Goal: Task Accomplishment & Management: Use online tool/utility

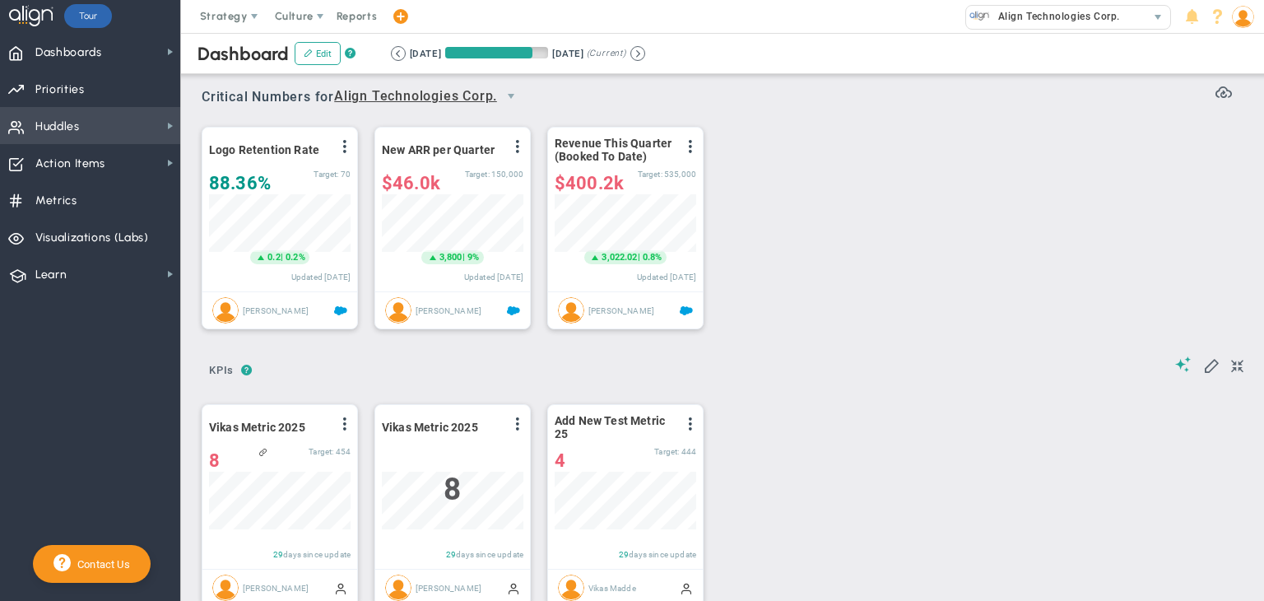
click at [122, 115] on span "Huddles Huddles" at bounding box center [90, 125] width 180 height 37
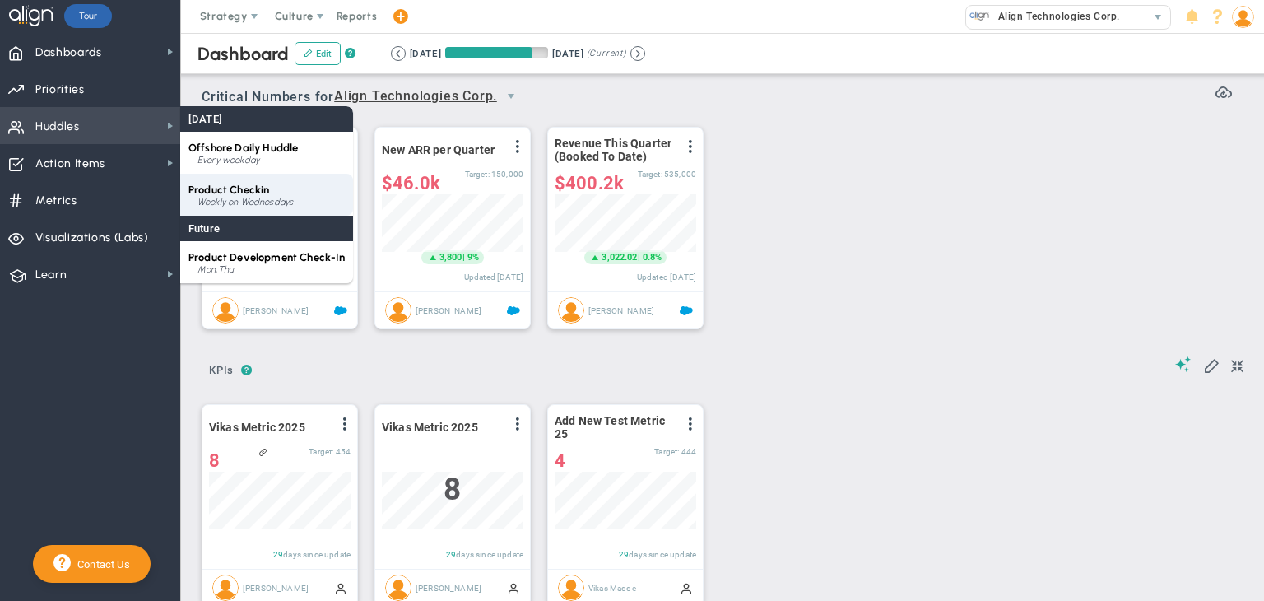
click at [244, 192] on span "Product Checkin" at bounding box center [228, 189] width 81 height 12
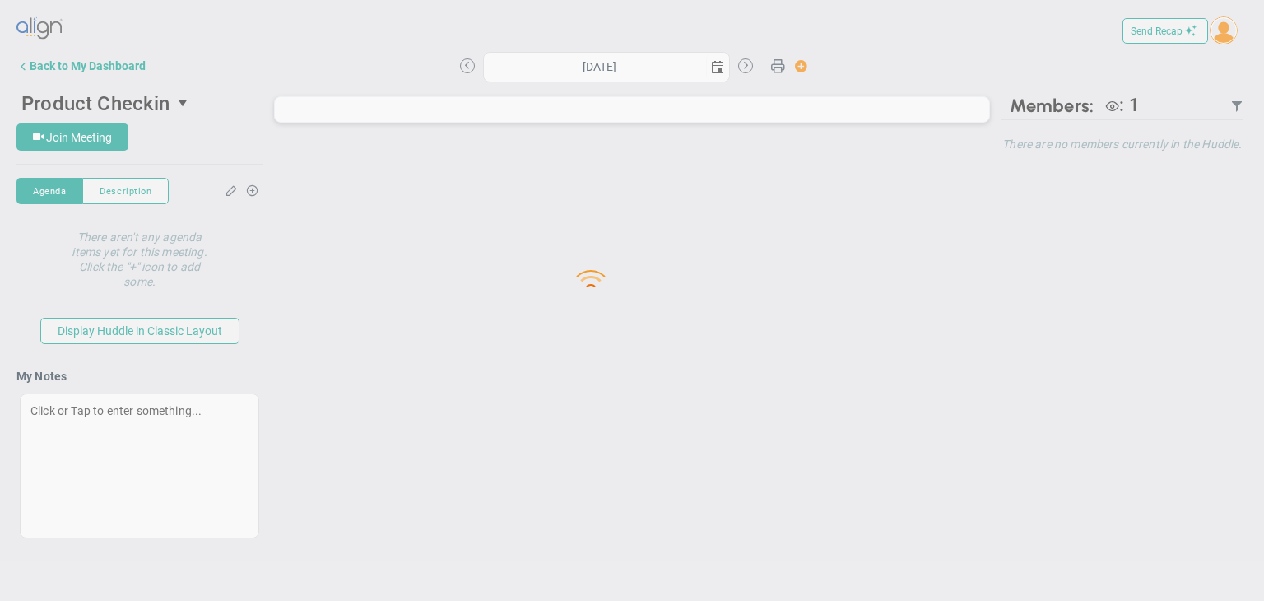
type input "[DATE]"
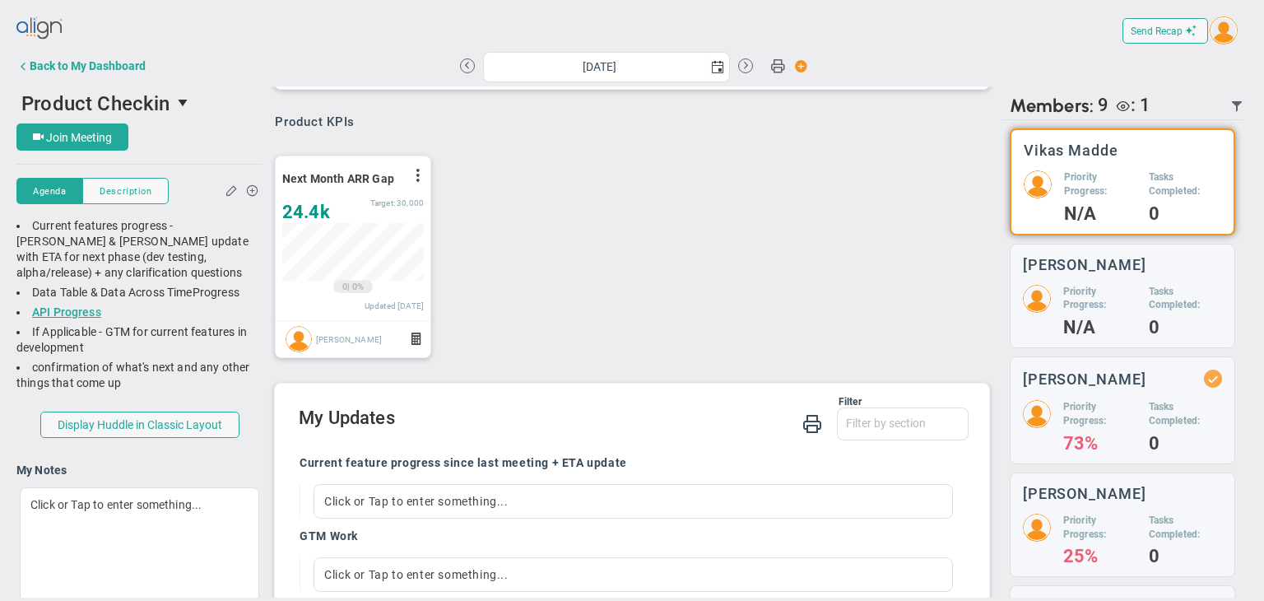
scroll to position [847, 0]
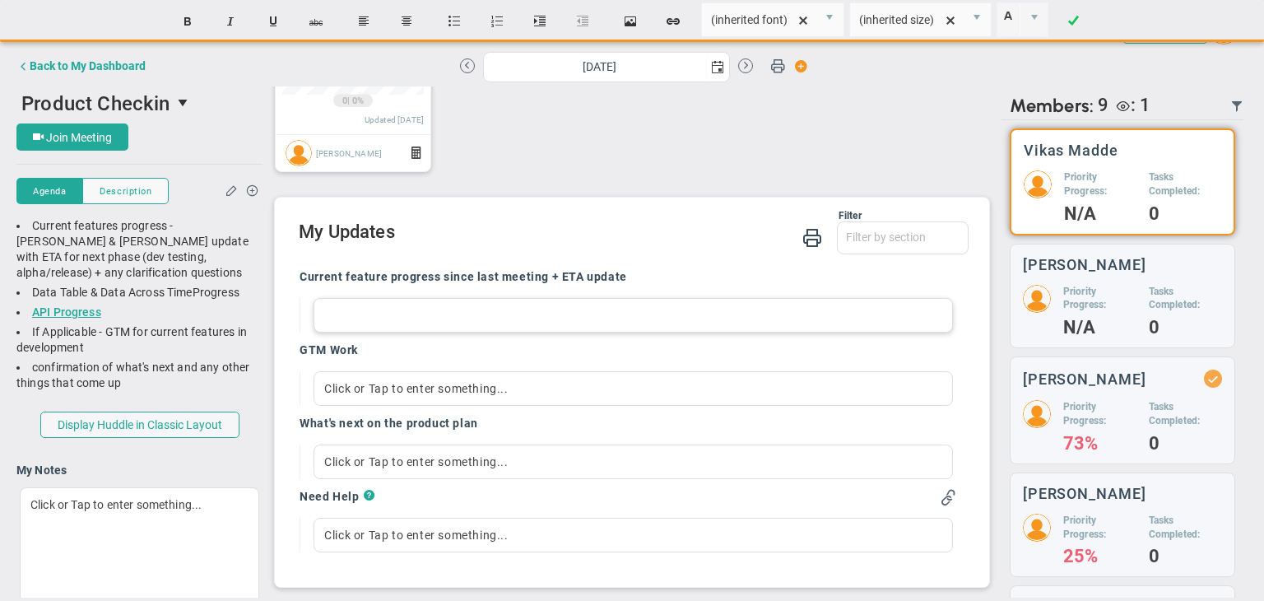
click at [425, 317] on div at bounding box center [632, 315] width 639 height 35
paste div
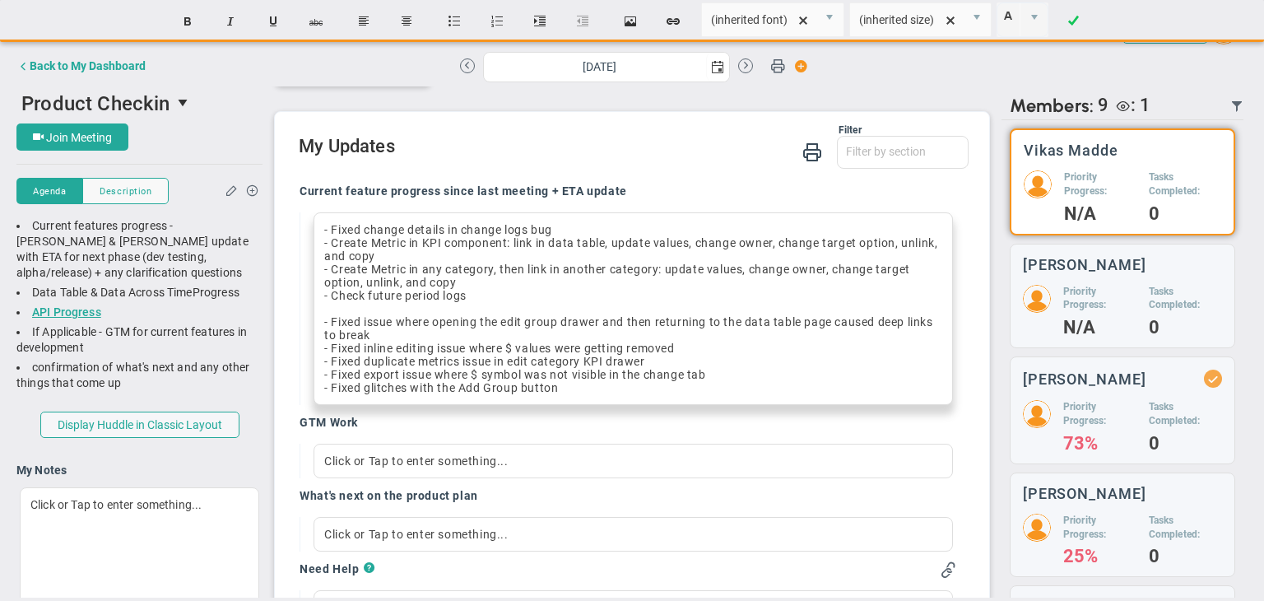
scroll to position [997, 0]
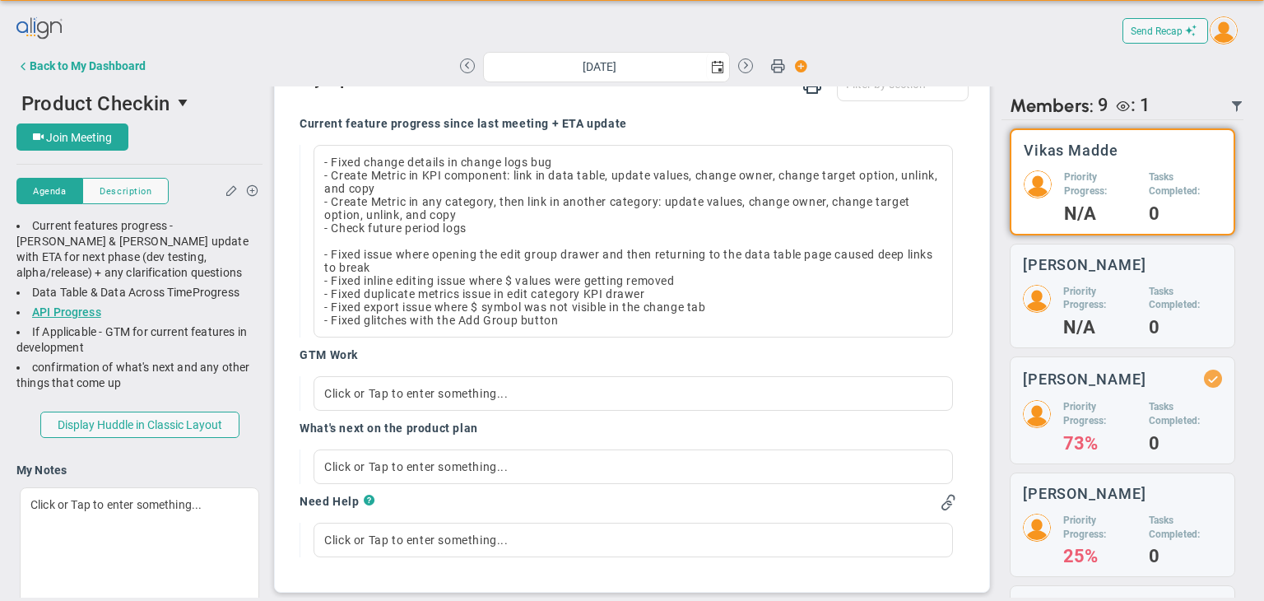
click at [277, 321] on div "Filter Current feature progress since last meeting + ETA update GTM Work What's…" at bounding box center [632, 317] width 714 height 547
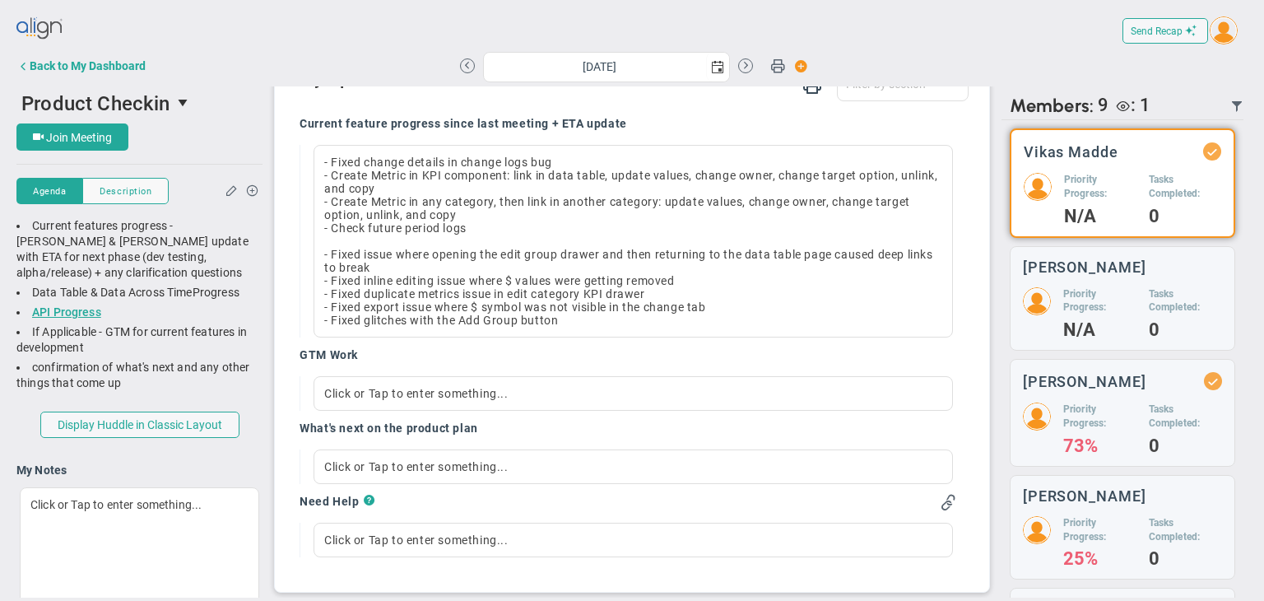
click at [641, 362] on div "GTM Work" at bounding box center [627, 356] width 656 height 19
